Goal: Task Accomplishment & Management: Complete application form

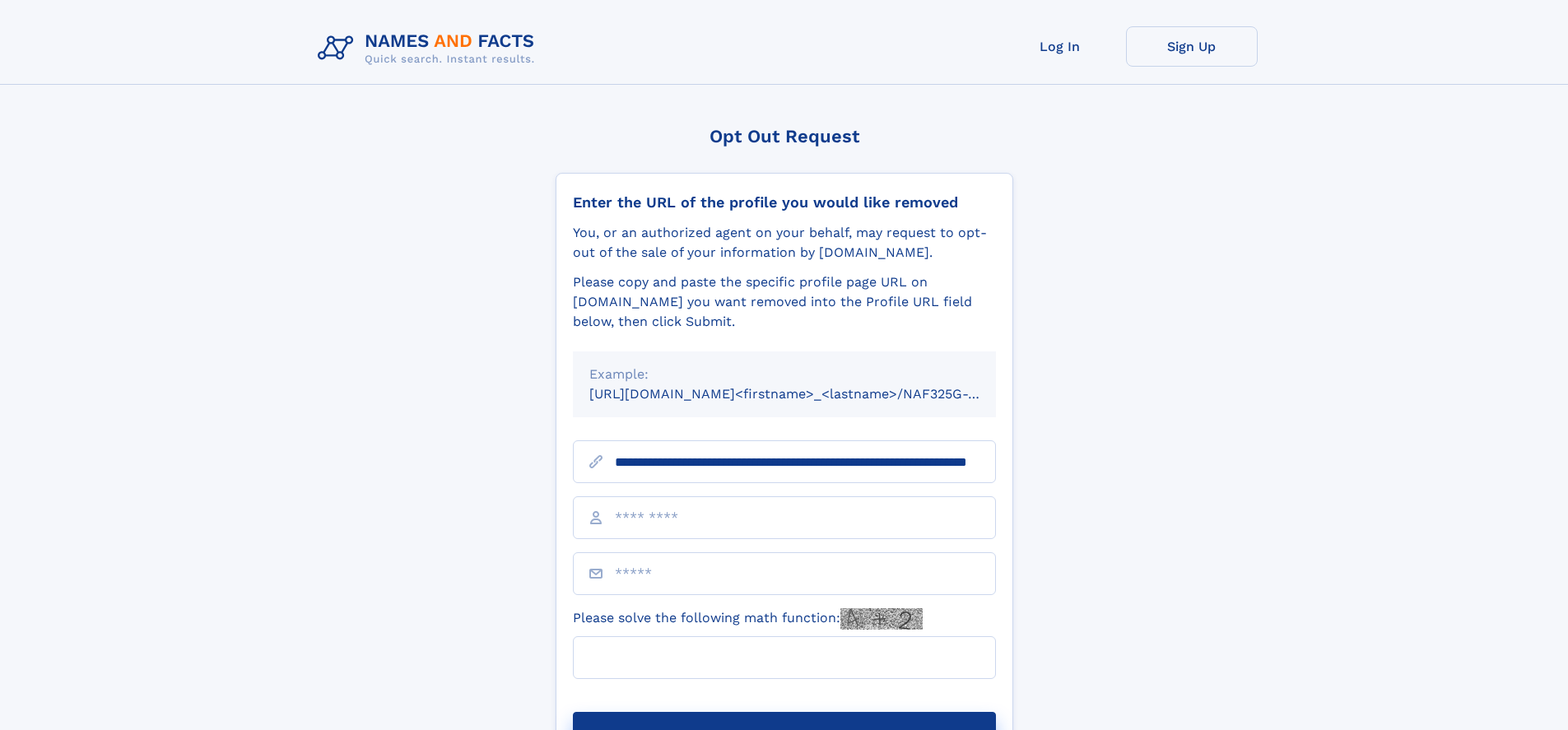
scroll to position [0, 149]
type input "**********"
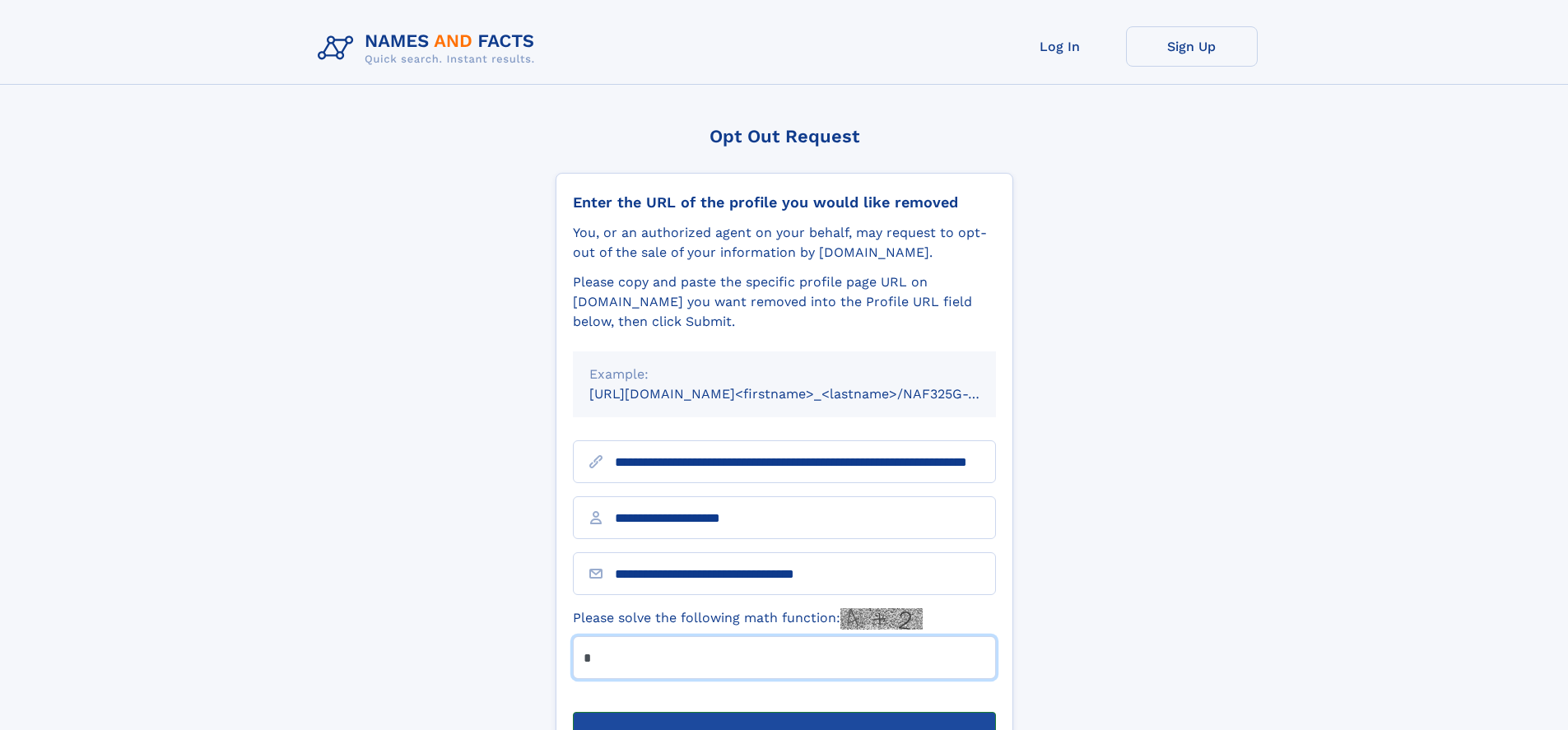
type input "*"
click at [784, 713] on button "Submit Opt Out Request" at bounding box center [784, 739] width 423 height 53
